Goal: Task Accomplishment & Management: Complete application form

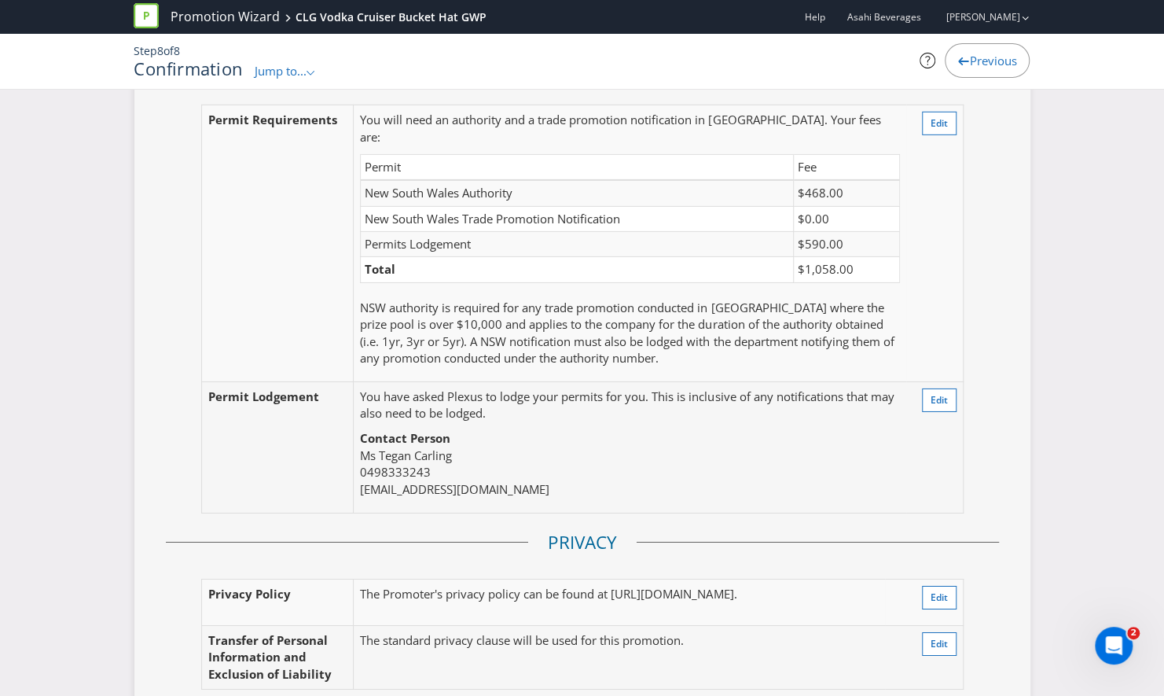
scroll to position [2839, 0]
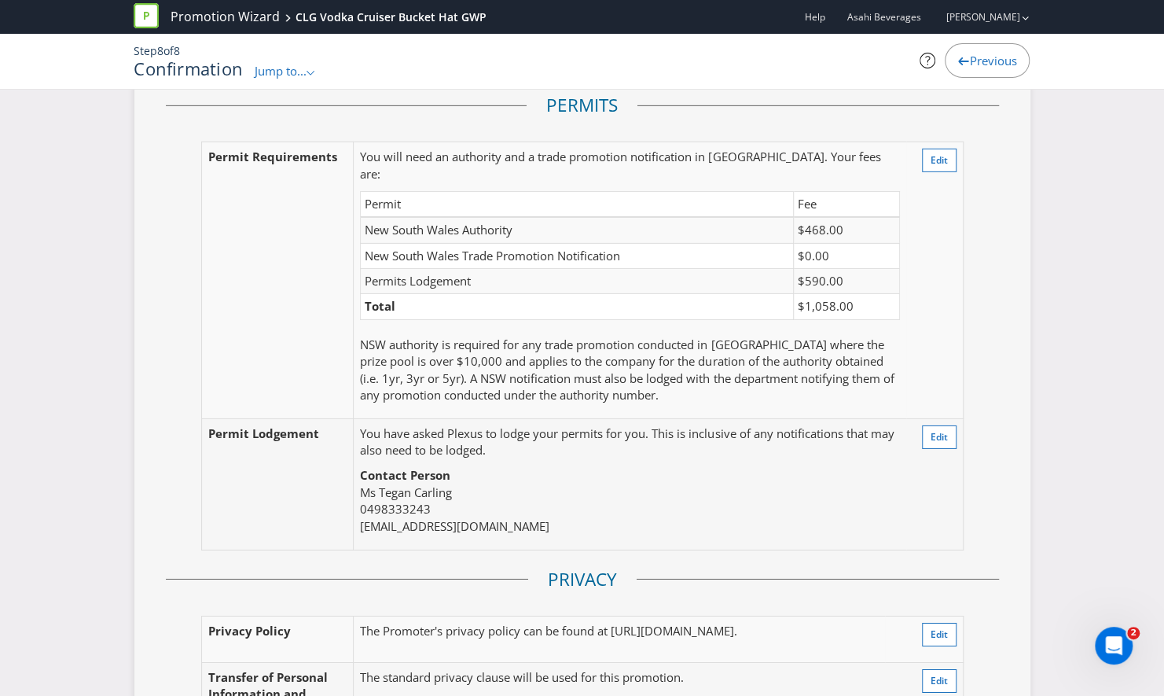
click at [68, 178] on div "Here's a summary of your promotion! Please check the details below to make sure…" at bounding box center [582, 247] width 1164 height 5958
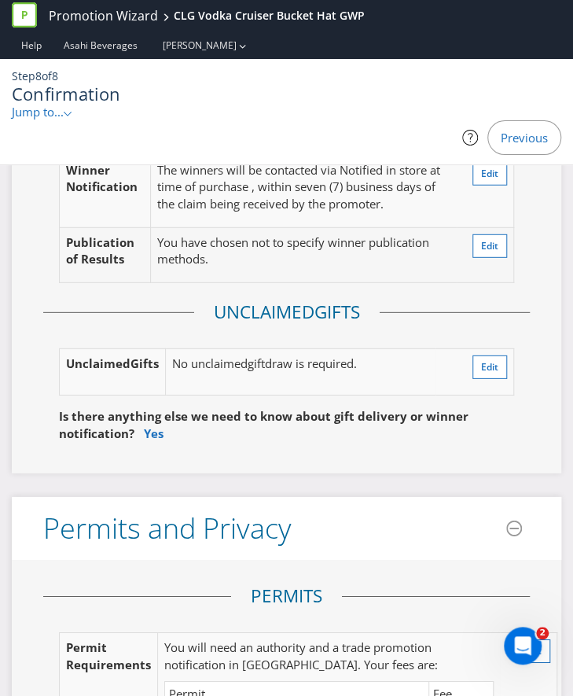
click at [365, 120] on div "Previous" at bounding box center [286, 137] width 549 height 35
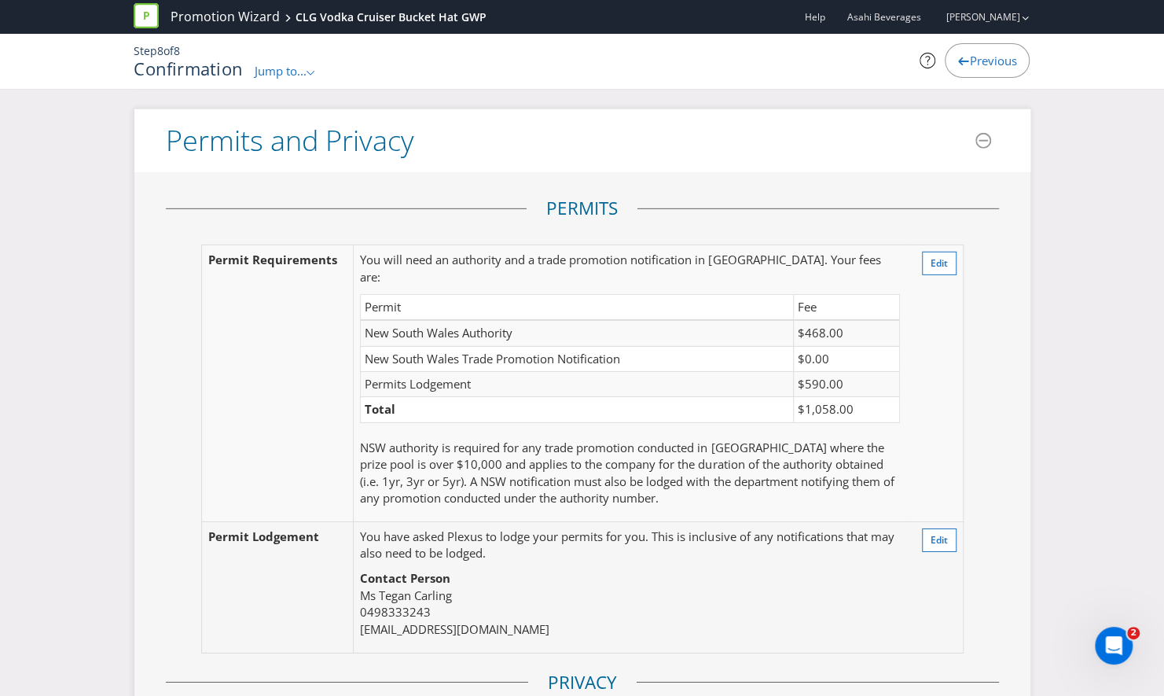
scroll to position [2710, 0]
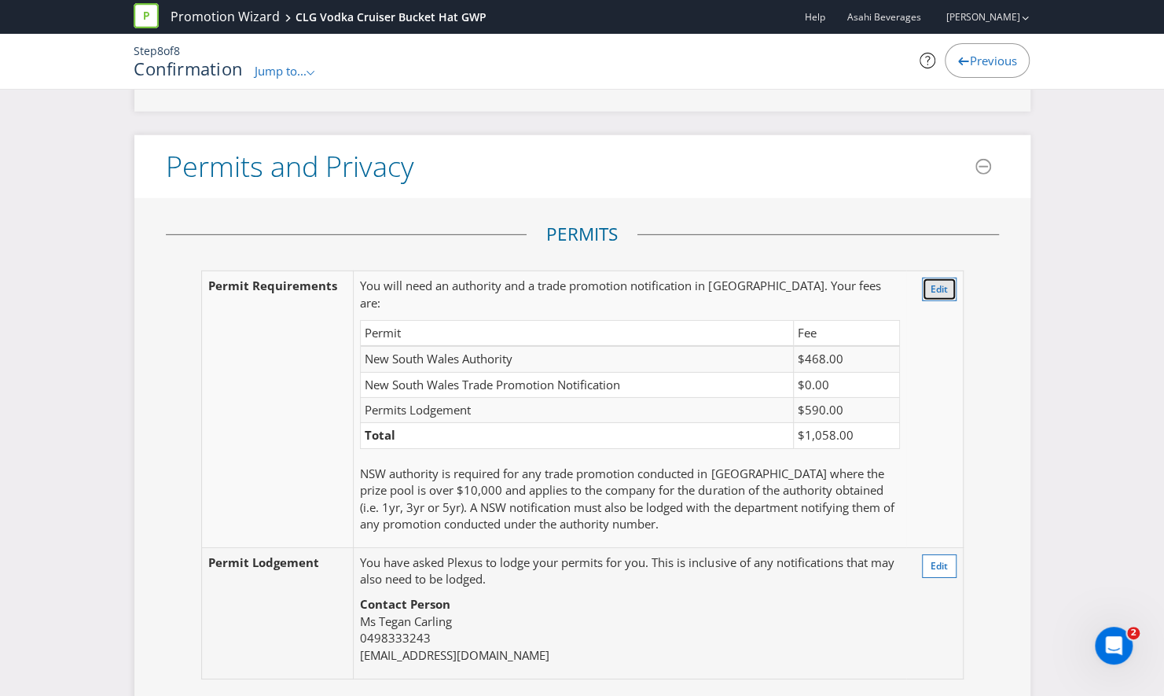
click at [934, 281] on button "Edit" at bounding box center [939, 289] width 35 height 24
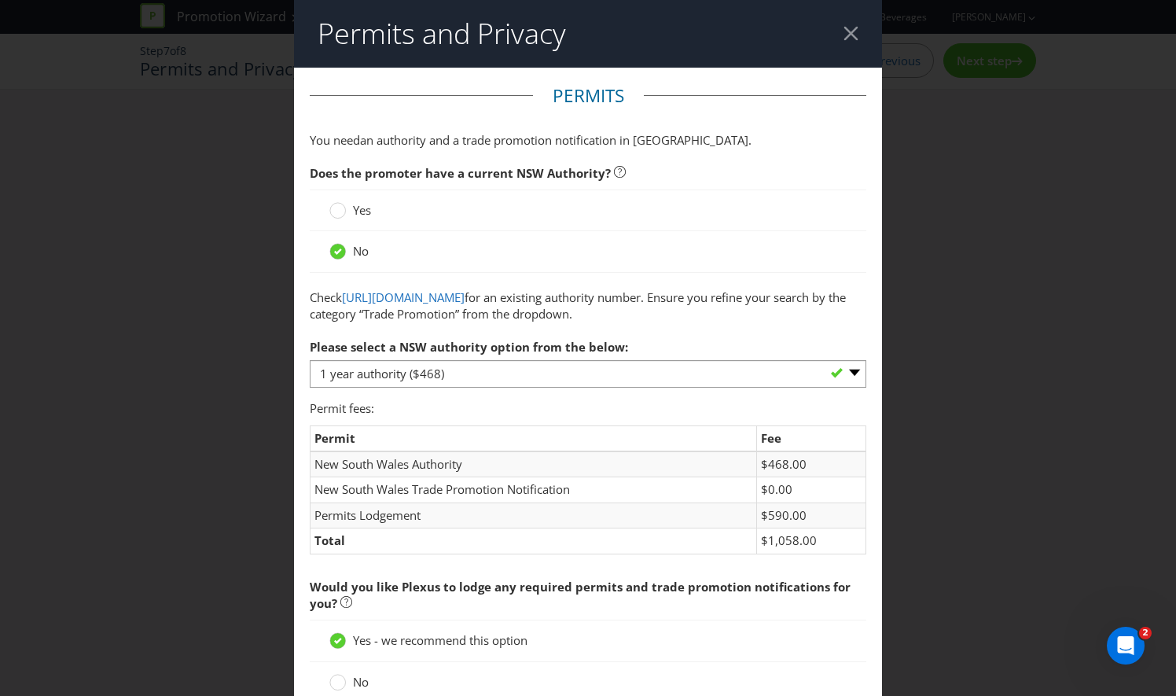
click at [353, 208] on span "Yes" at bounding box center [362, 210] width 18 height 16
click at [0, 0] on input "Yes" at bounding box center [0, 0] width 0 height 0
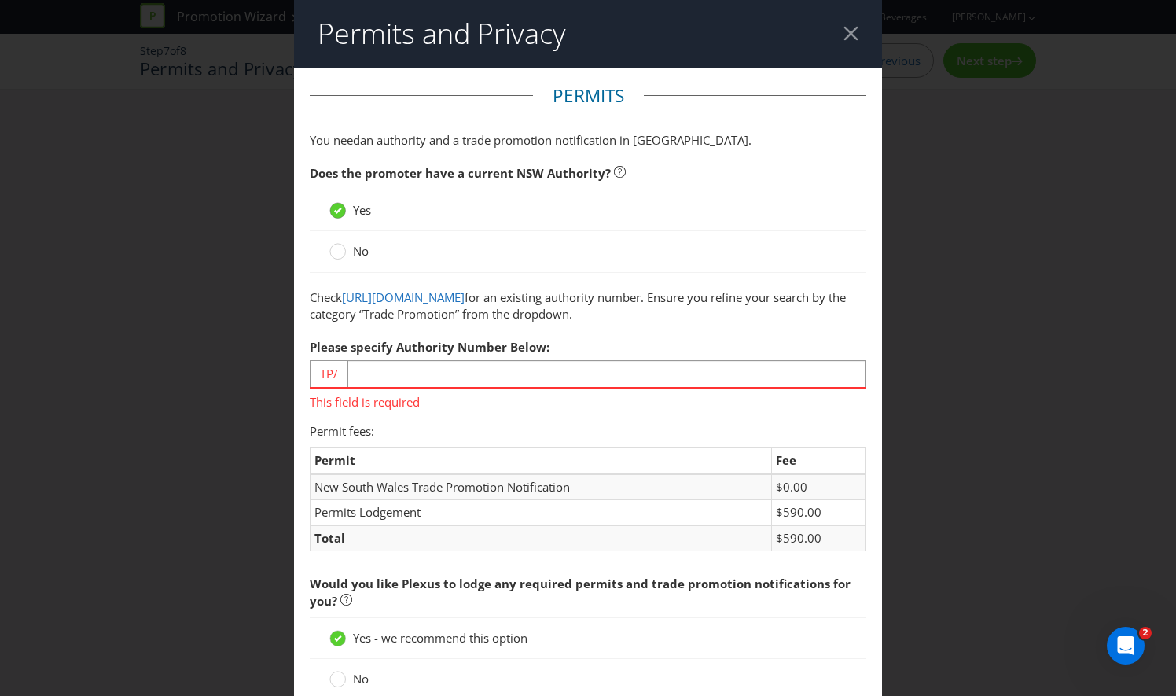
click at [336, 208] on icon at bounding box center [338, 211] width 8 height 6
click at [0, 0] on input "Yes" at bounding box center [0, 0] width 0 height 0
click at [356, 249] on span "No" at bounding box center [361, 251] width 16 height 16
click at [0, 0] on input "No" at bounding box center [0, 0] width 0 height 0
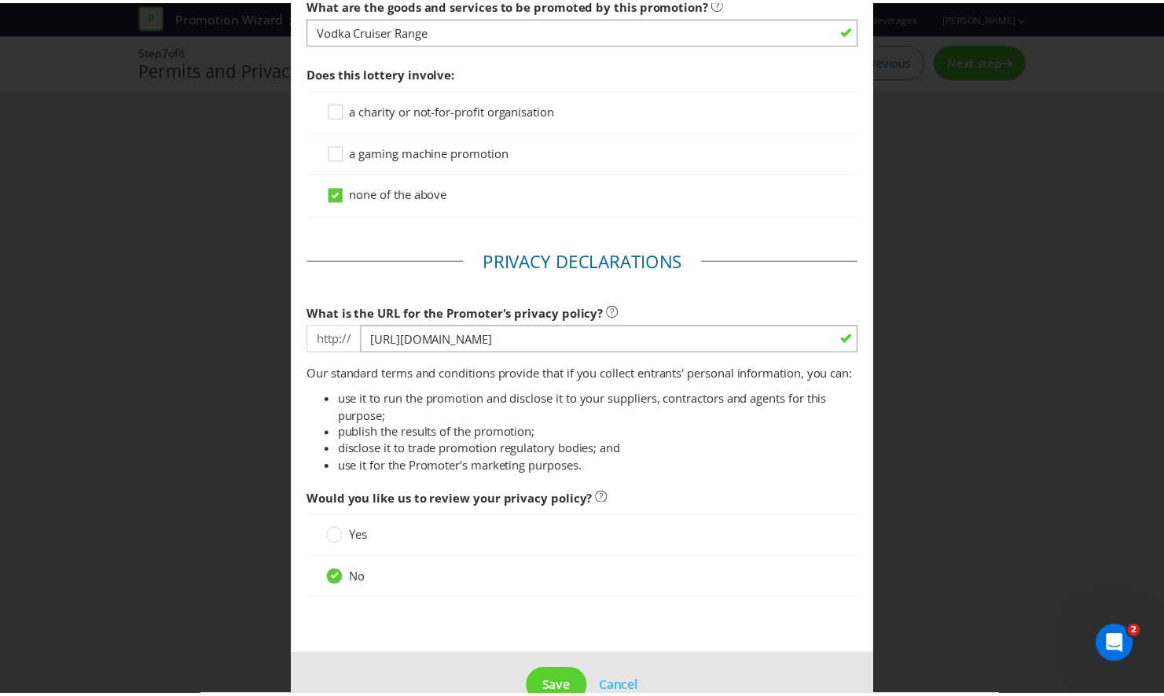
scroll to position [1280, 0]
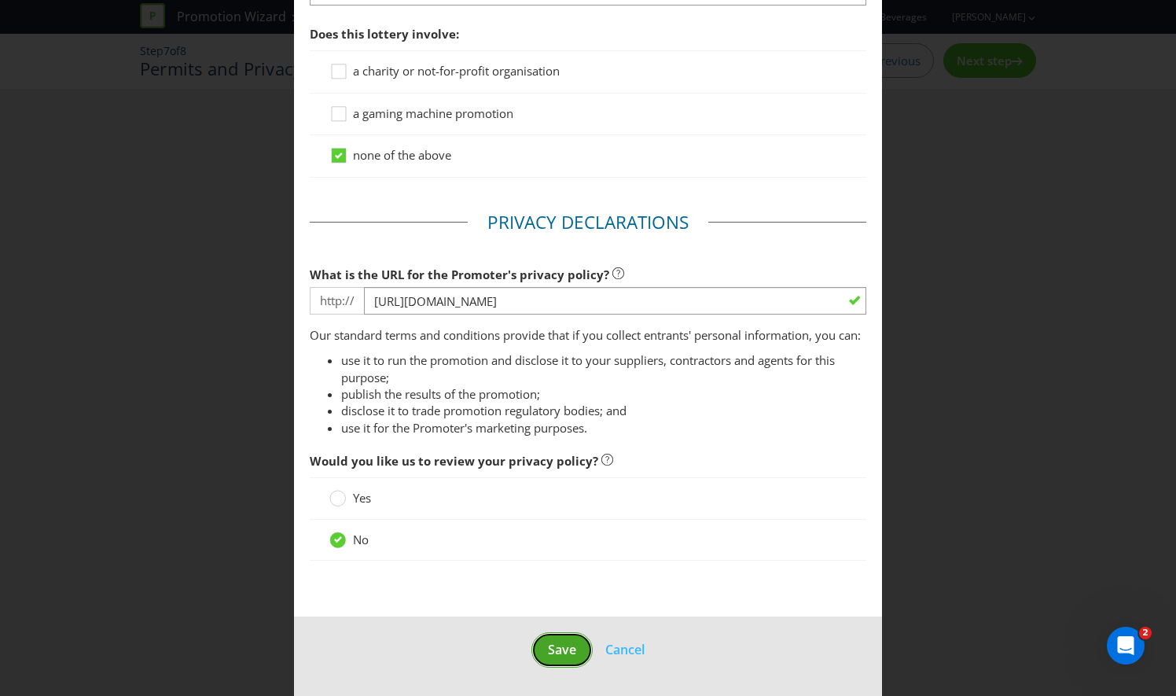
click at [557, 649] on span "Save" at bounding box center [562, 649] width 28 height 17
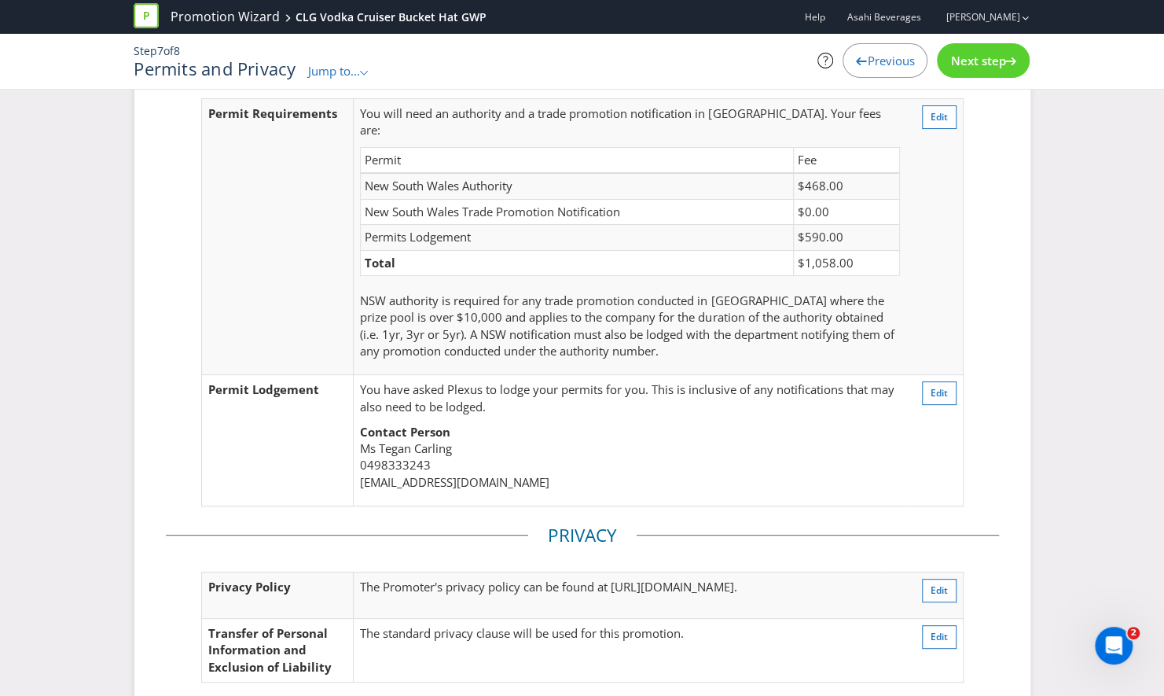
scroll to position [80, 0]
click at [1008, 61] on icon at bounding box center [1010, 61] width 11 height 8
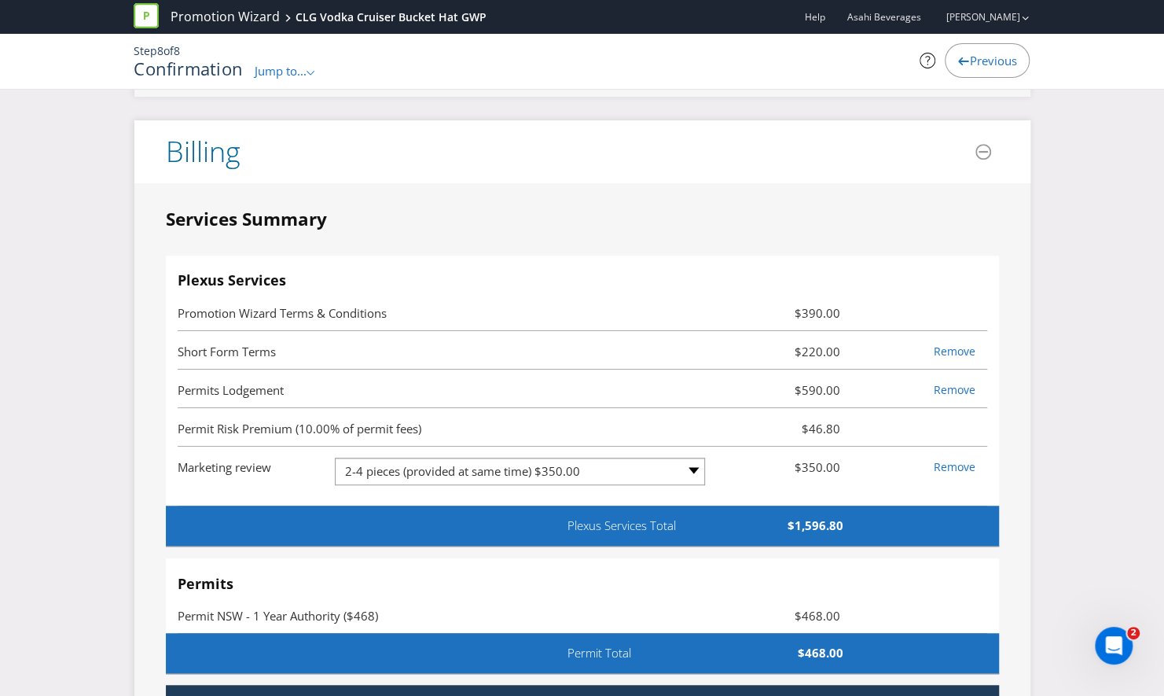
scroll to position [3795, 0]
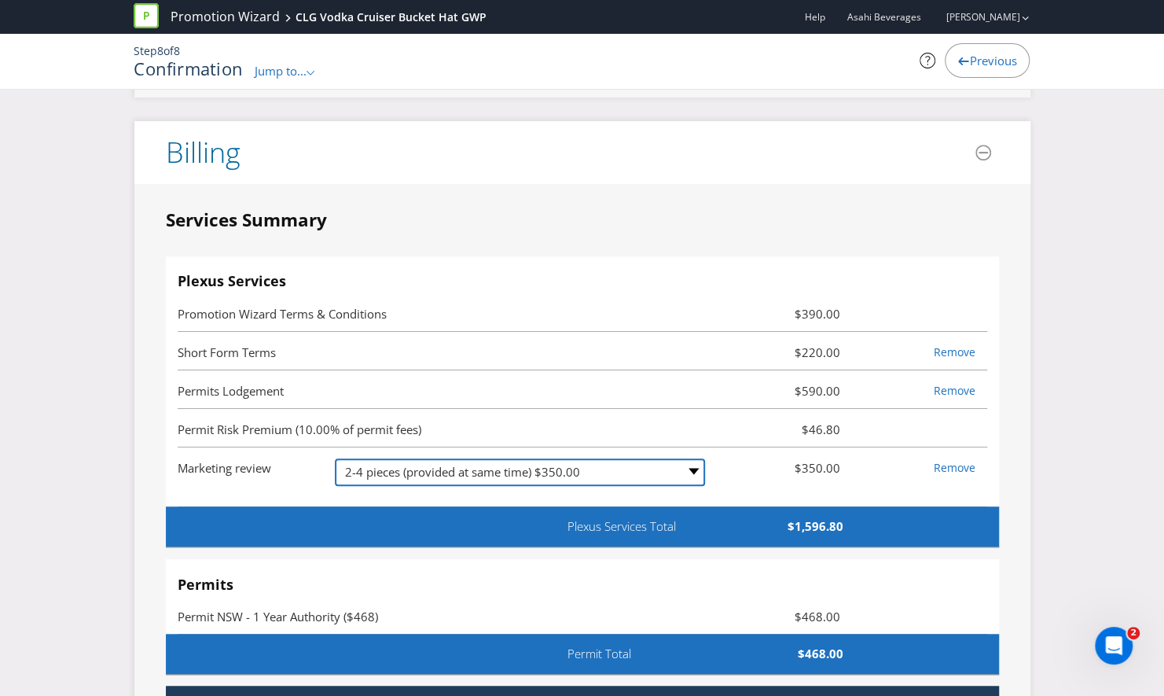
click at [619, 458] on select "-- Please Select -- 1 piece $180.00 2-4 pieces (provided at same time) $350.00 …" at bounding box center [520, 472] width 370 height 28
click at [335, 458] on select "-- Please Select -- 1 piece $180.00 2-4 pieces (provided at same time) $350.00 …" at bounding box center [520, 472] width 370 height 28
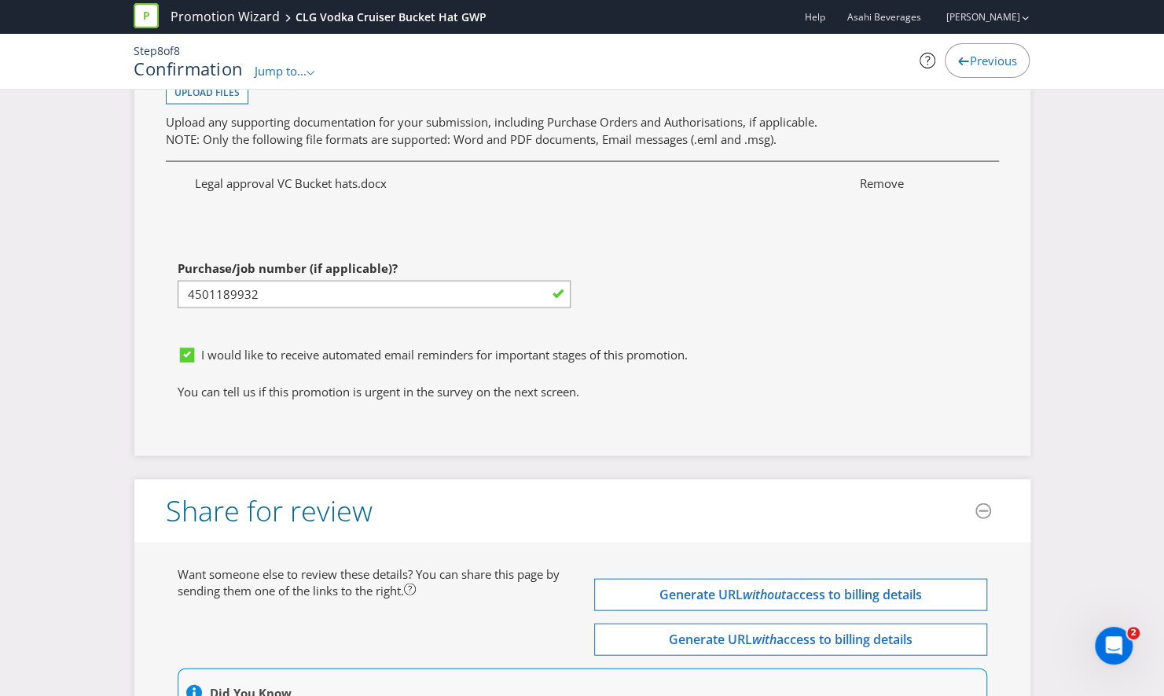
scroll to position [5327, 0]
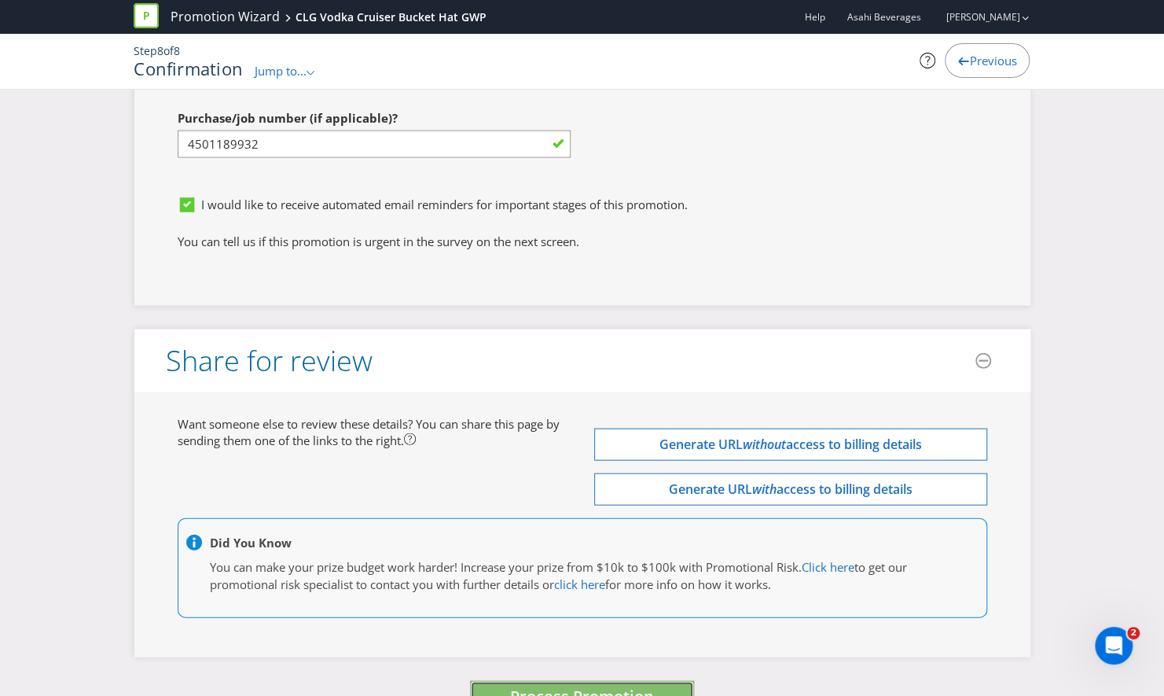
click at [585, 685] on span "Process Promotion" at bounding box center [582, 695] width 144 height 21
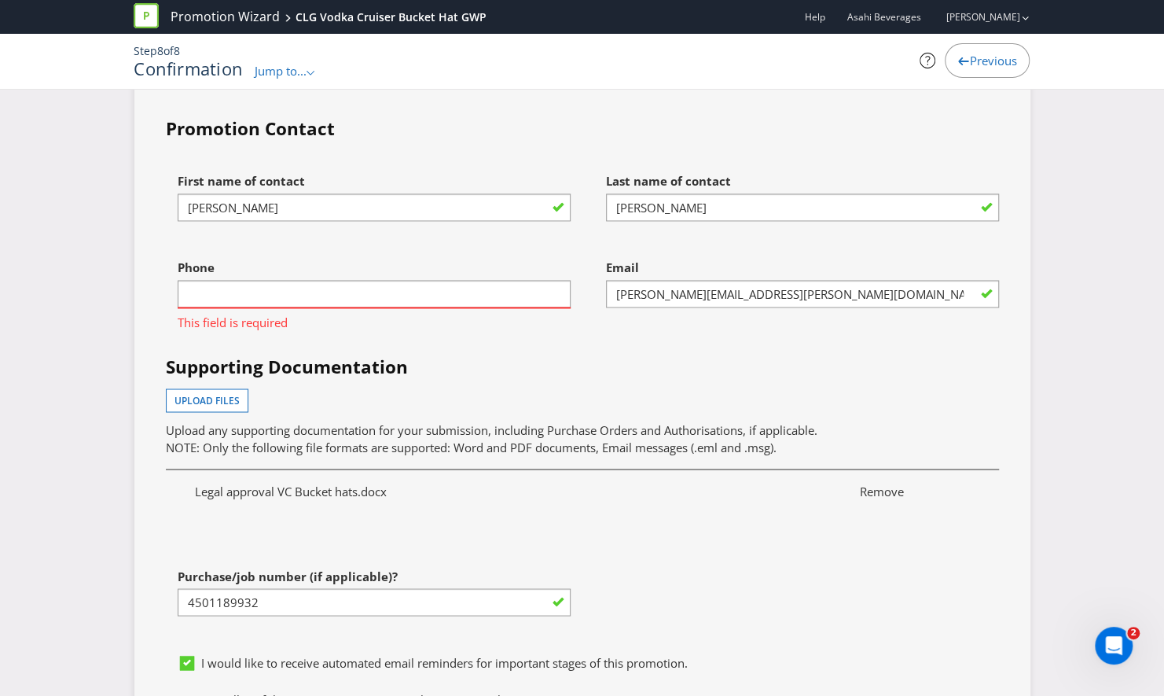
scroll to position [4861, 0]
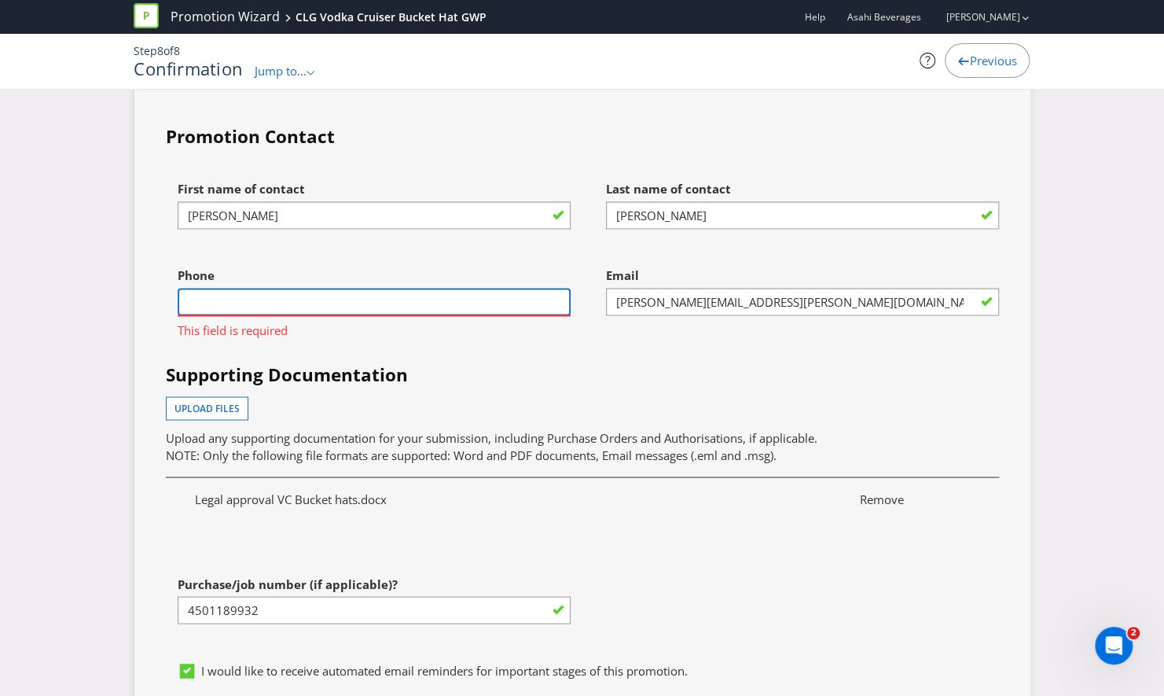
click at [410, 288] on input "text" at bounding box center [374, 302] width 393 height 28
type input "0498333243"
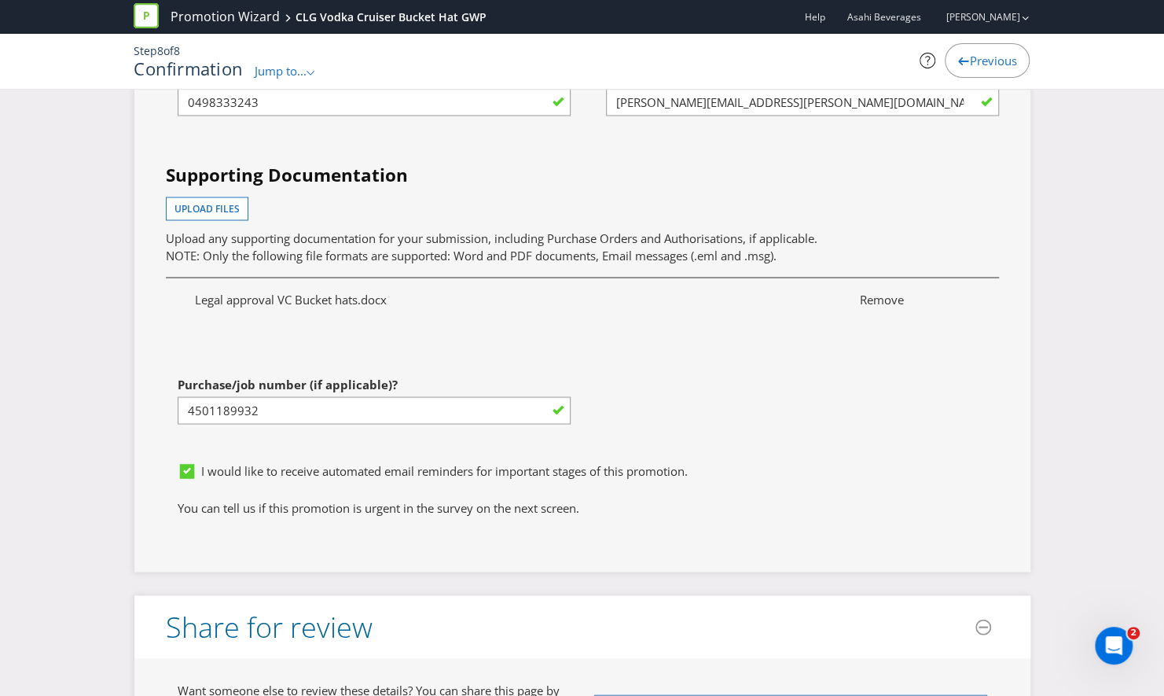
click at [731, 363] on div "First name of contact [PERSON_NAME] Last name of contact [PERSON_NAME] Phone [P…" at bounding box center [582, 213] width 857 height 480
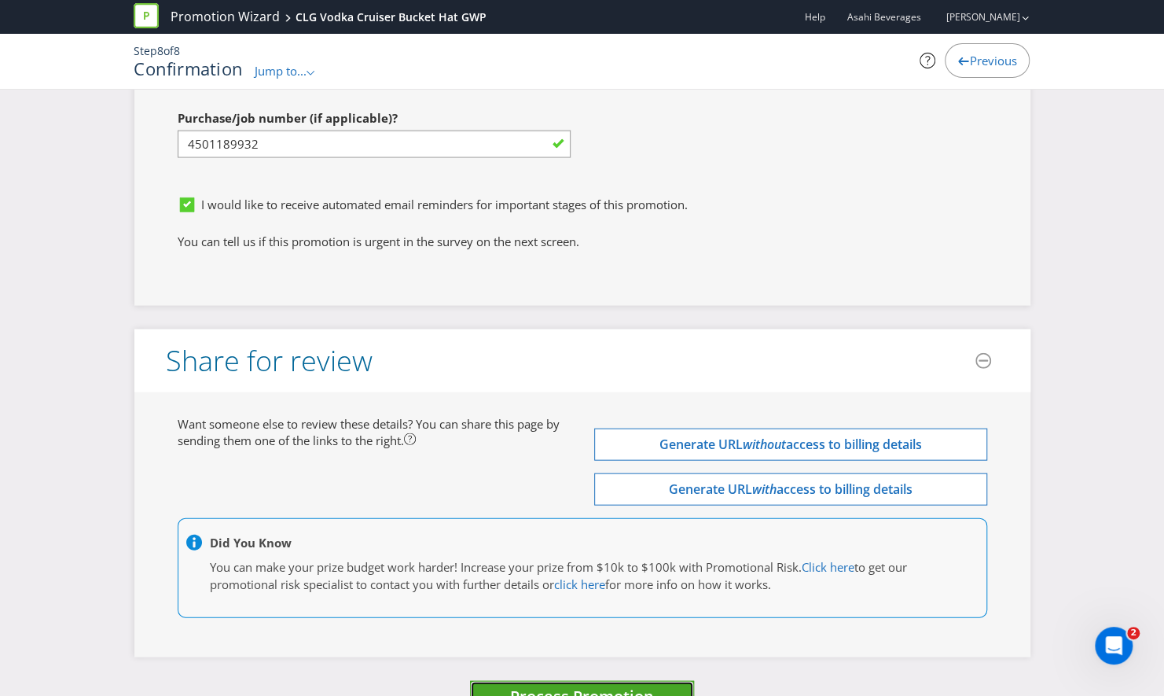
click at [612, 685] on span "Process Promotion" at bounding box center [582, 695] width 144 height 21
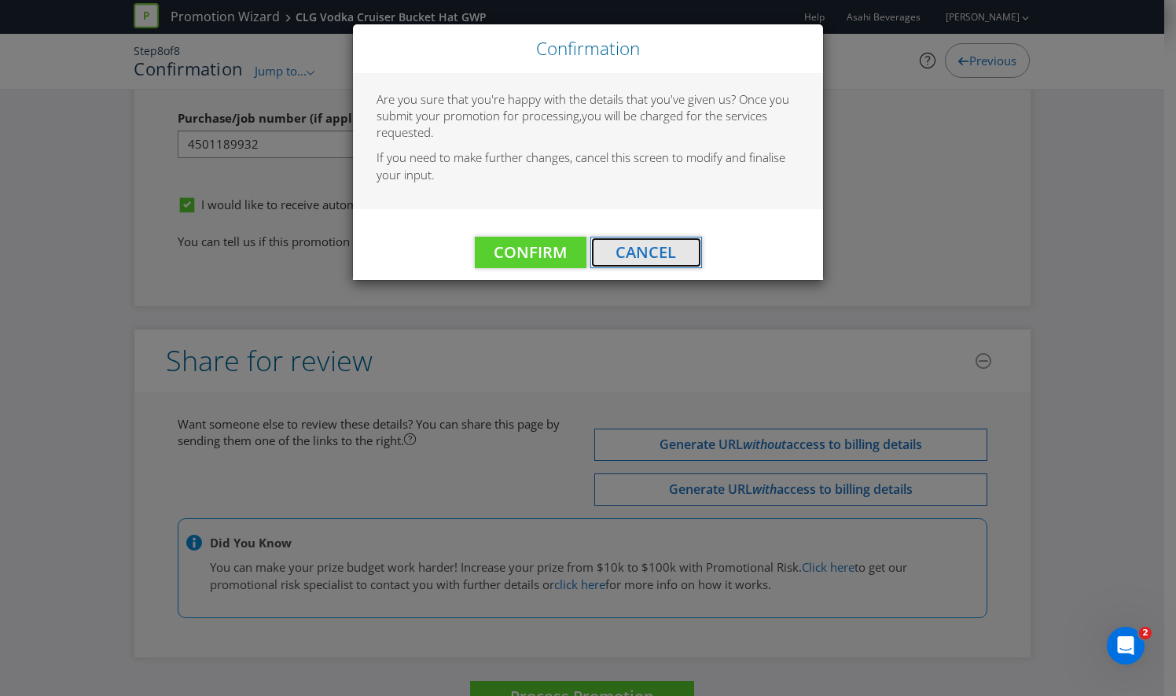
click at [642, 253] on span "Cancel" at bounding box center [646, 251] width 61 height 21
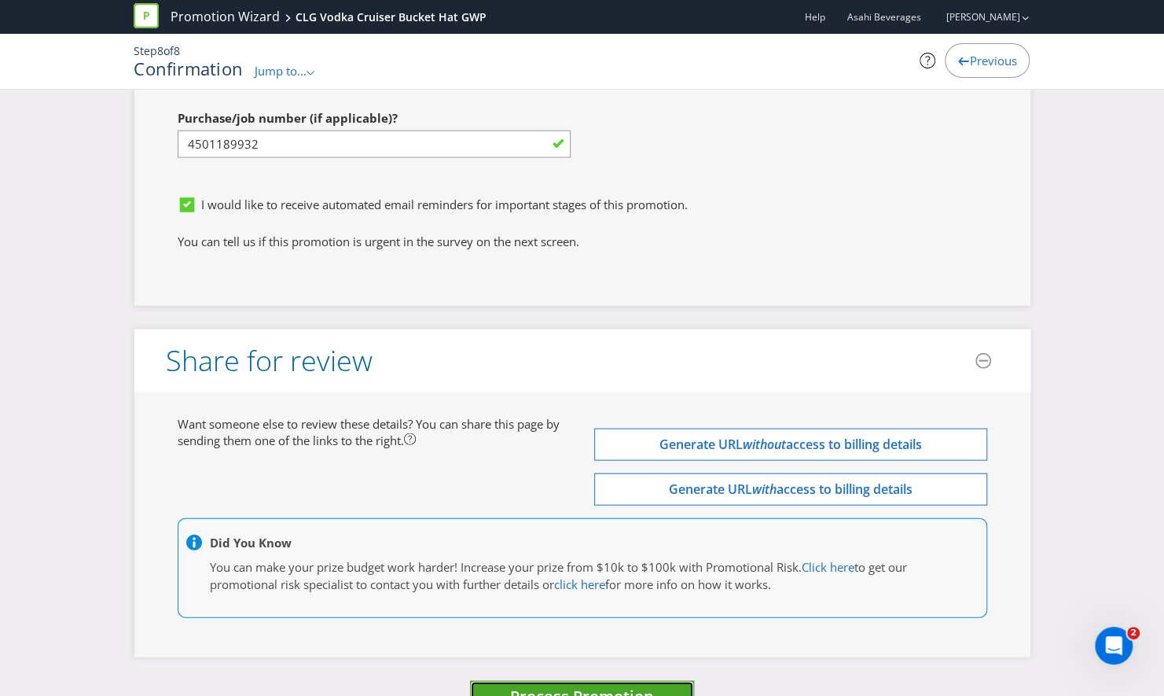
click at [549, 685] on span "Process Promotion" at bounding box center [582, 695] width 144 height 21
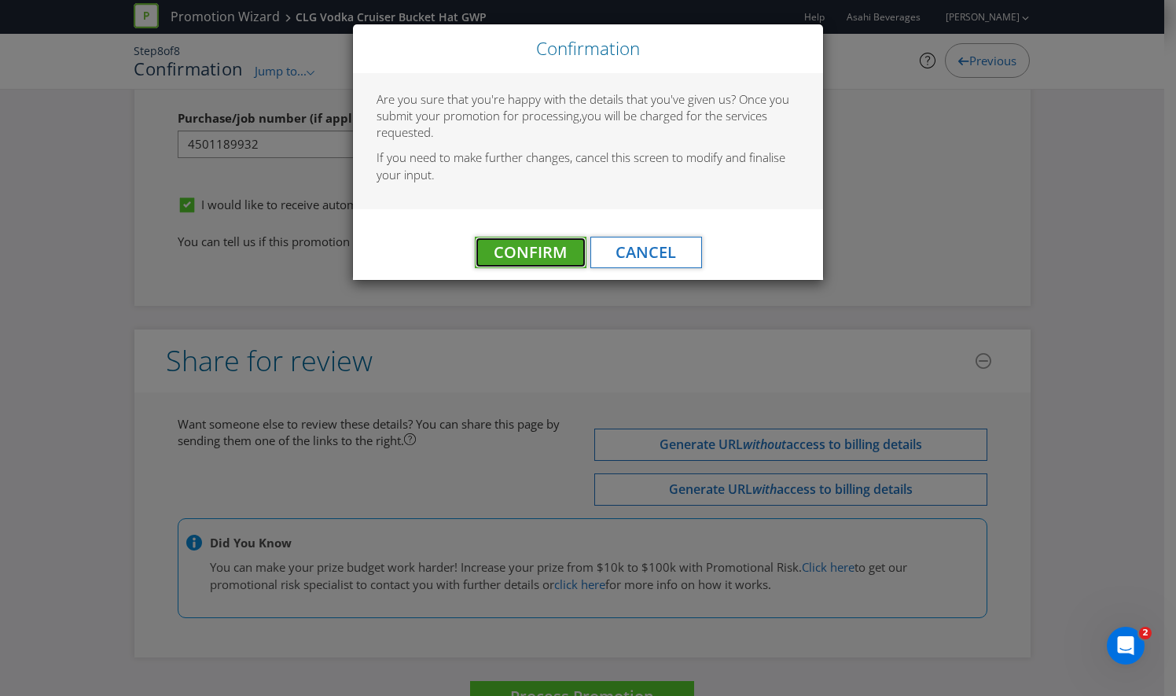
click at [538, 250] on span "Confirm" at bounding box center [530, 251] width 73 height 21
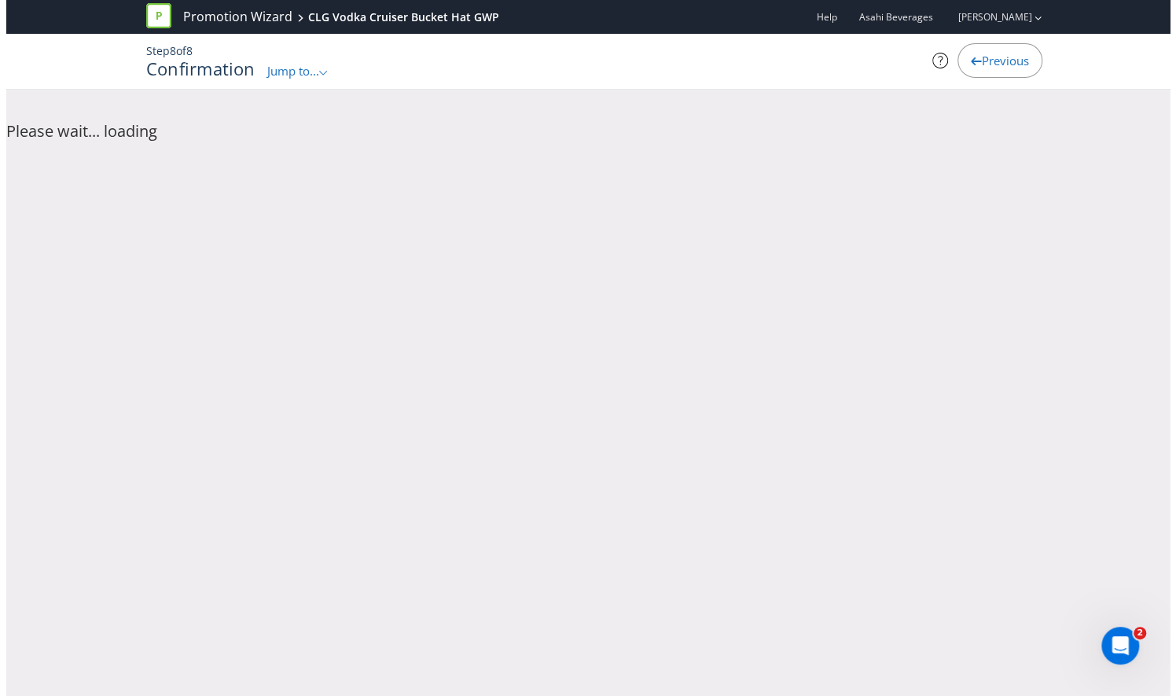
scroll to position [0, 0]
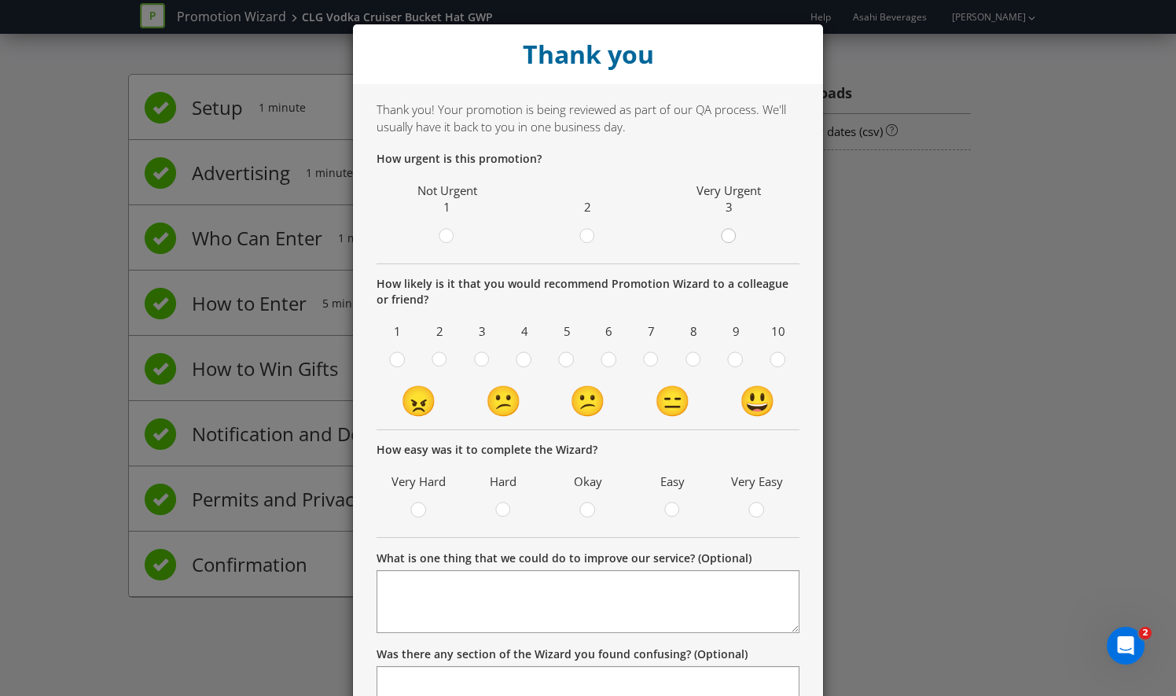
click at [725, 232] on div at bounding box center [729, 231] width 8 height 8
click at [0, 0] on input "radio" at bounding box center [0, 0] width 0 height 0
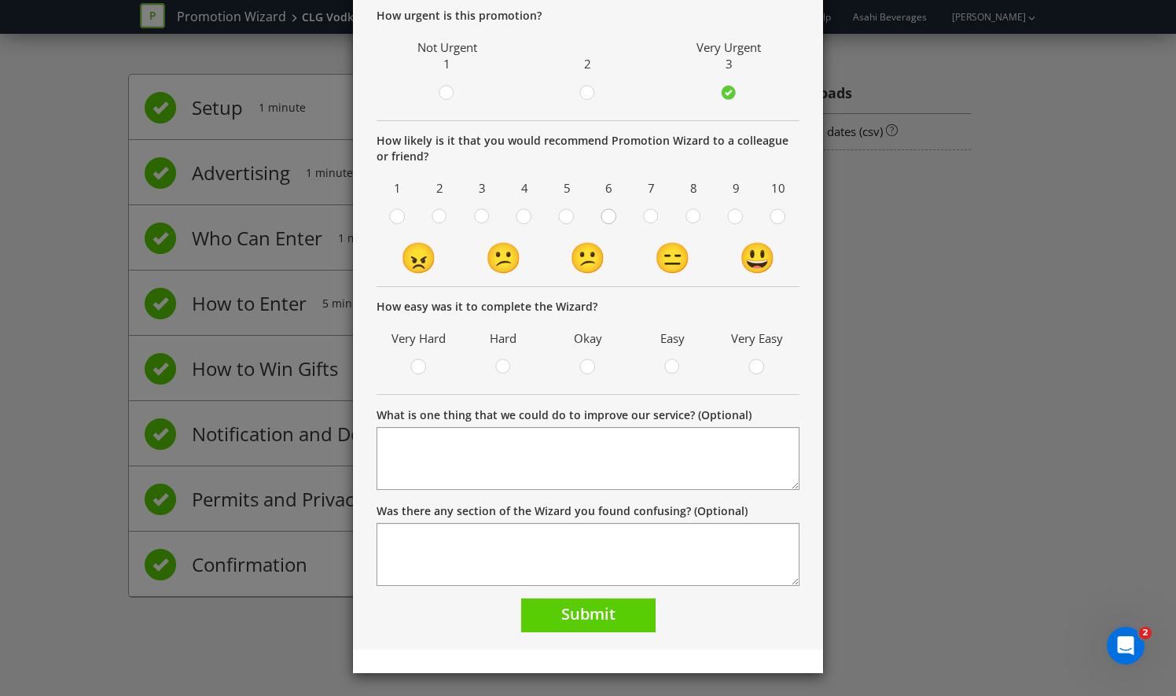
click at [605, 215] on circle at bounding box center [608, 216] width 14 height 14
click at [0, 0] on input "radio" at bounding box center [0, 0] width 0 height 0
click at [584, 363] on div at bounding box center [588, 362] width 8 height 8
click at [0, 0] on input "radio" at bounding box center [0, 0] width 0 height 0
click at [612, 616] on button "Submit" at bounding box center [588, 615] width 134 height 34
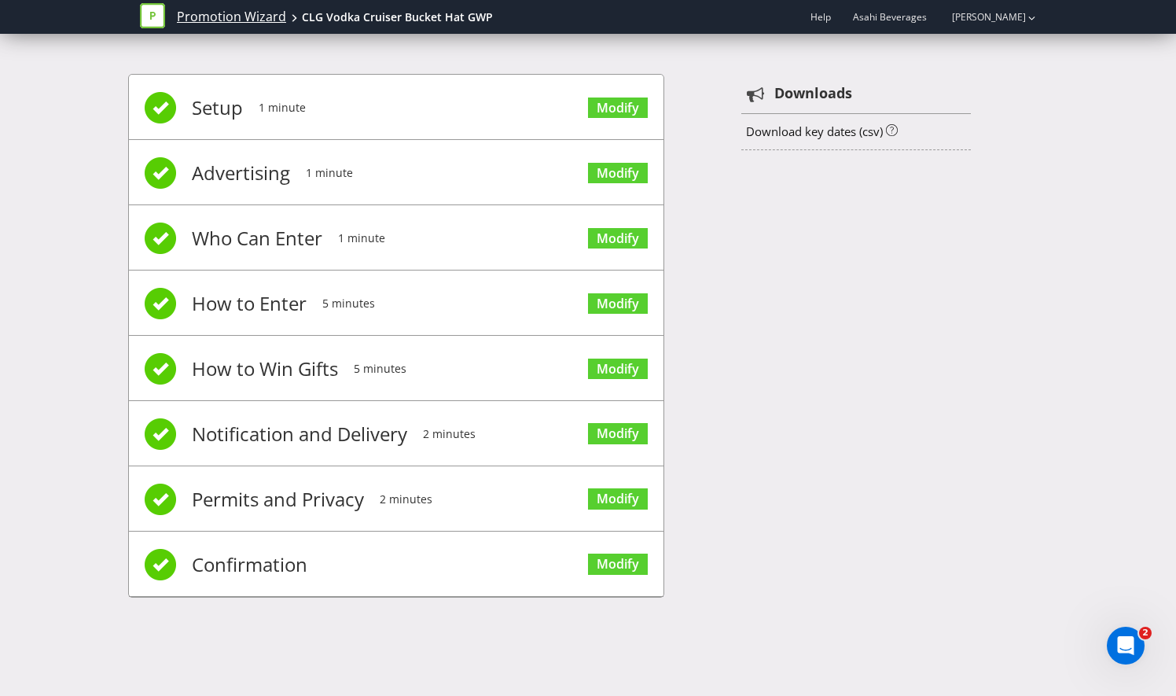
click at [212, 17] on link "Promotion Wizard" at bounding box center [231, 17] width 109 height 18
